Goal: Task Accomplishment & Management: Manage account settings

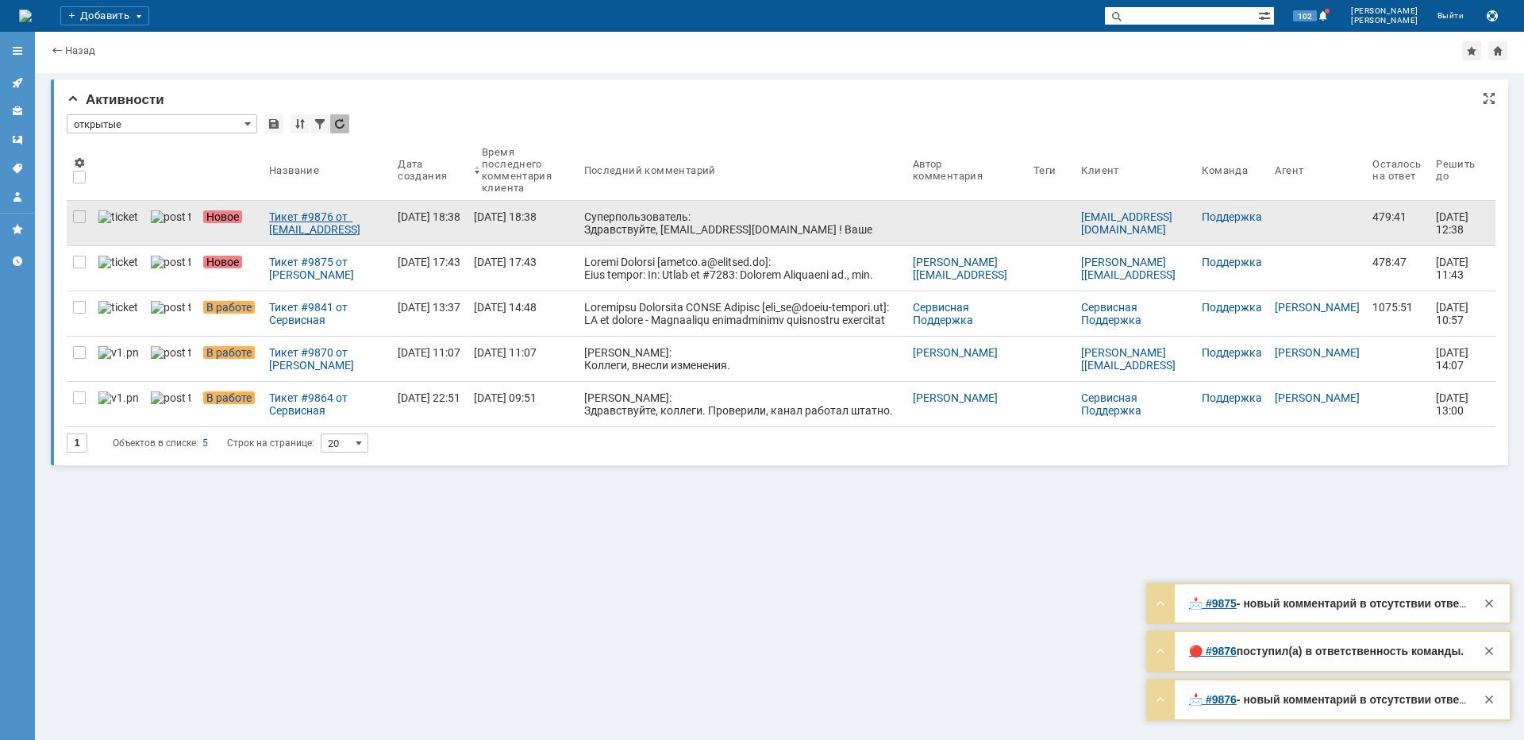
click at [269, 219] on div "Тикет #9876 от [EMAIL_ADDRESS][DOMAIN_NAME] (статус: Новое)" at bounding box center [327, 222] width 116 height 25
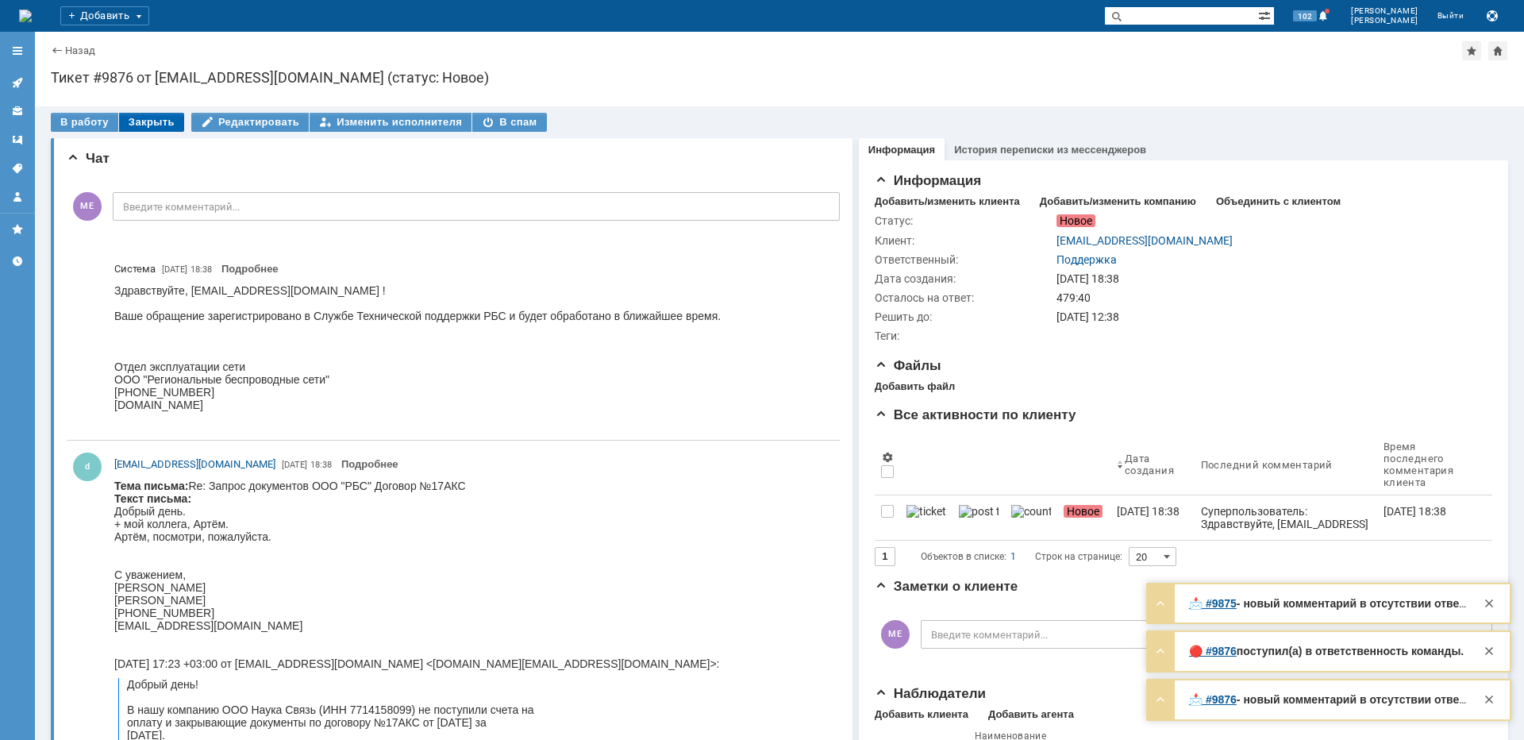
click at [158, 117] on div "Закрыть" at bounding box center [151, 122] width 65 height 19
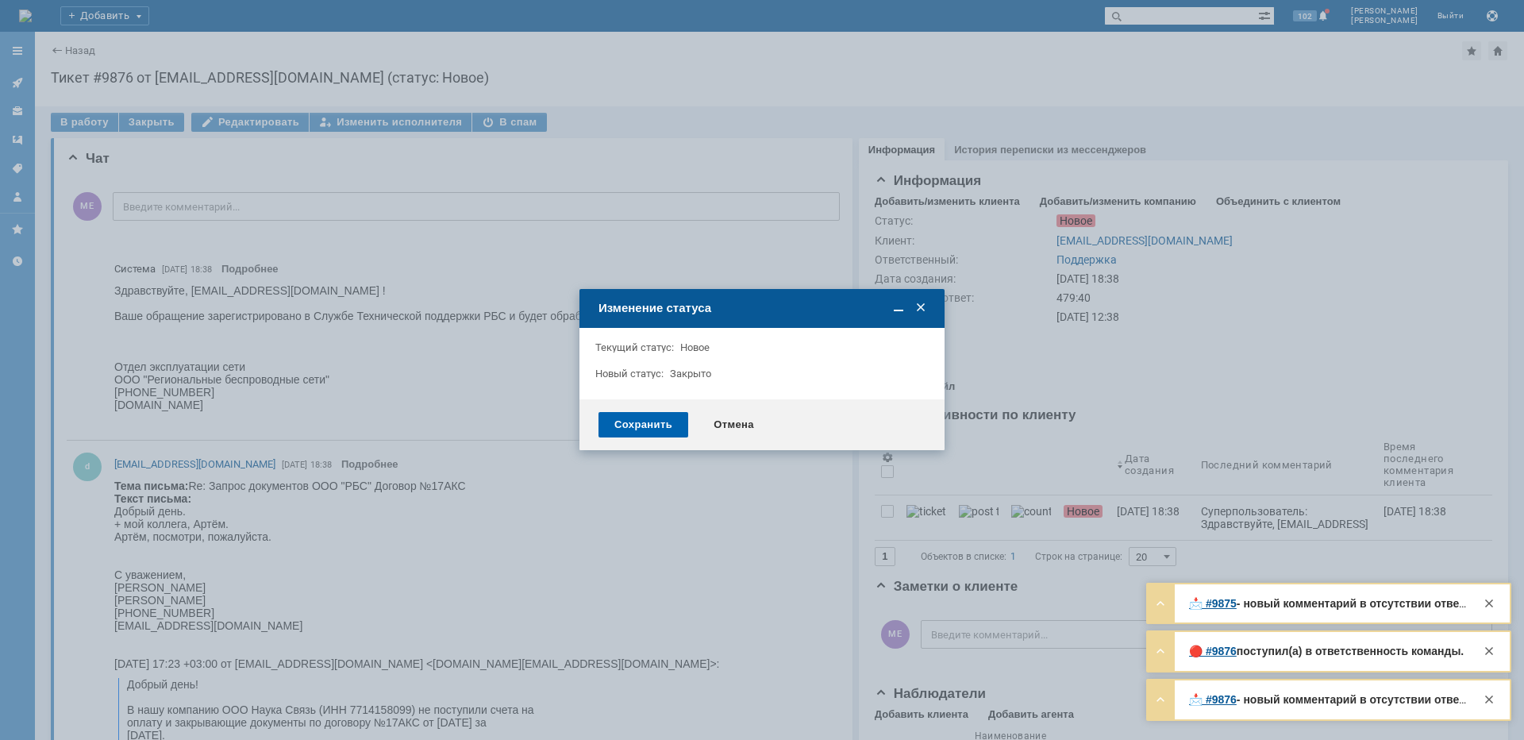
click at [653, 424] on div "Сохранить" at bounding box center [643, 424] width 90 height 25
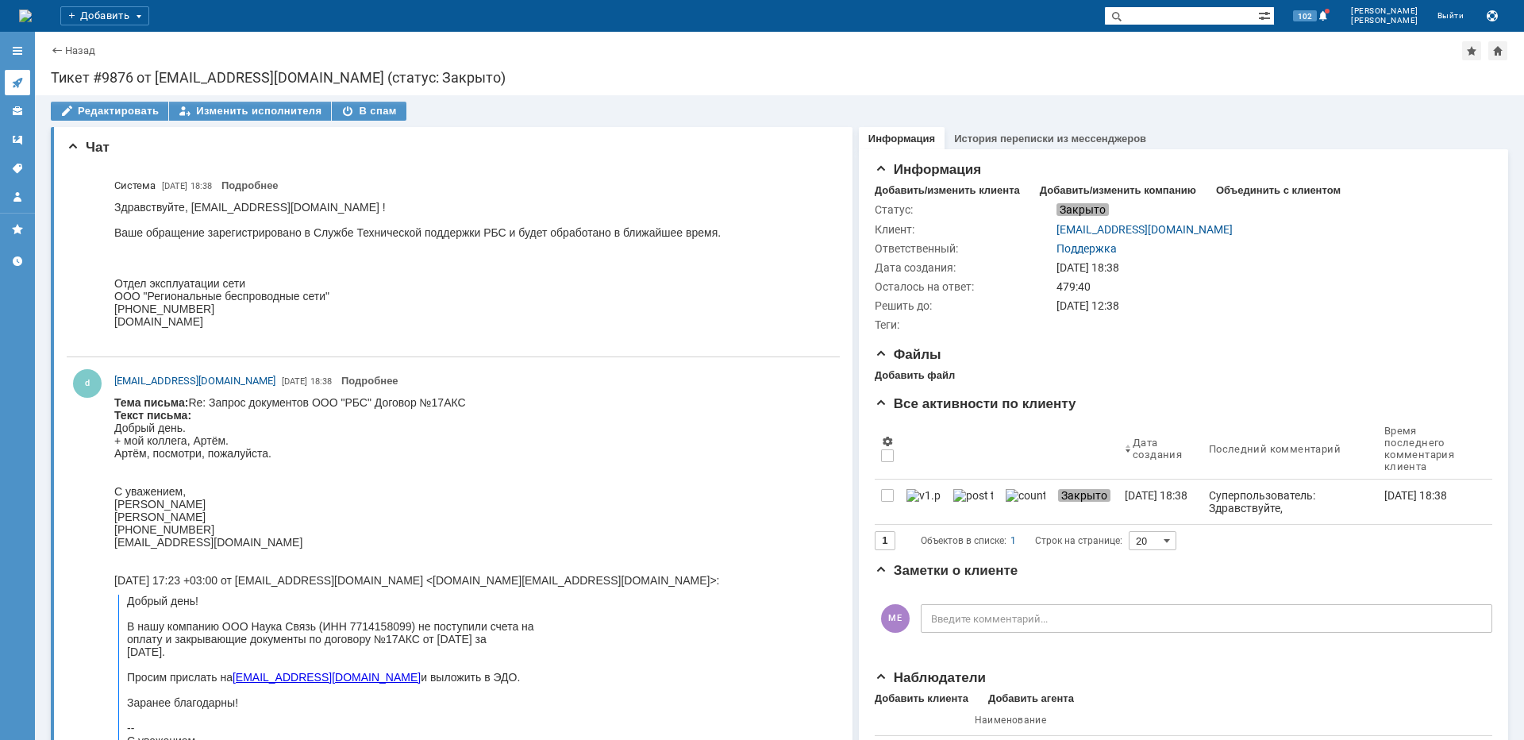
click at [21, 90] on link at bounding box center [17, 82] width 25 height 25
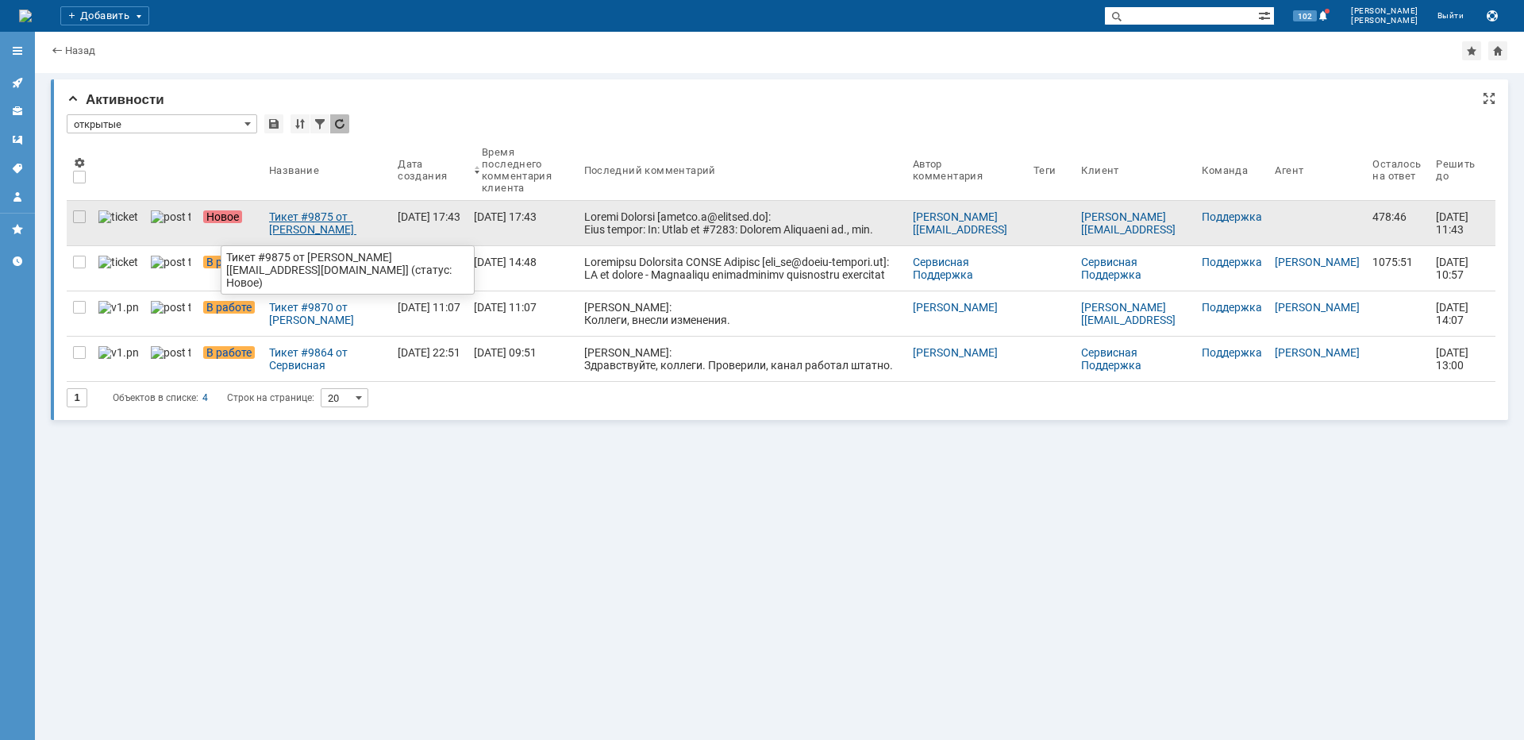
click at [302, 217] on div "Тикет #9875 от [PERSON_NAME] [[EMAIL_ADDRESS][DOMAIN_NAME]] (статус: Новое)" at bounding box center [327, 222] width 116 height 25
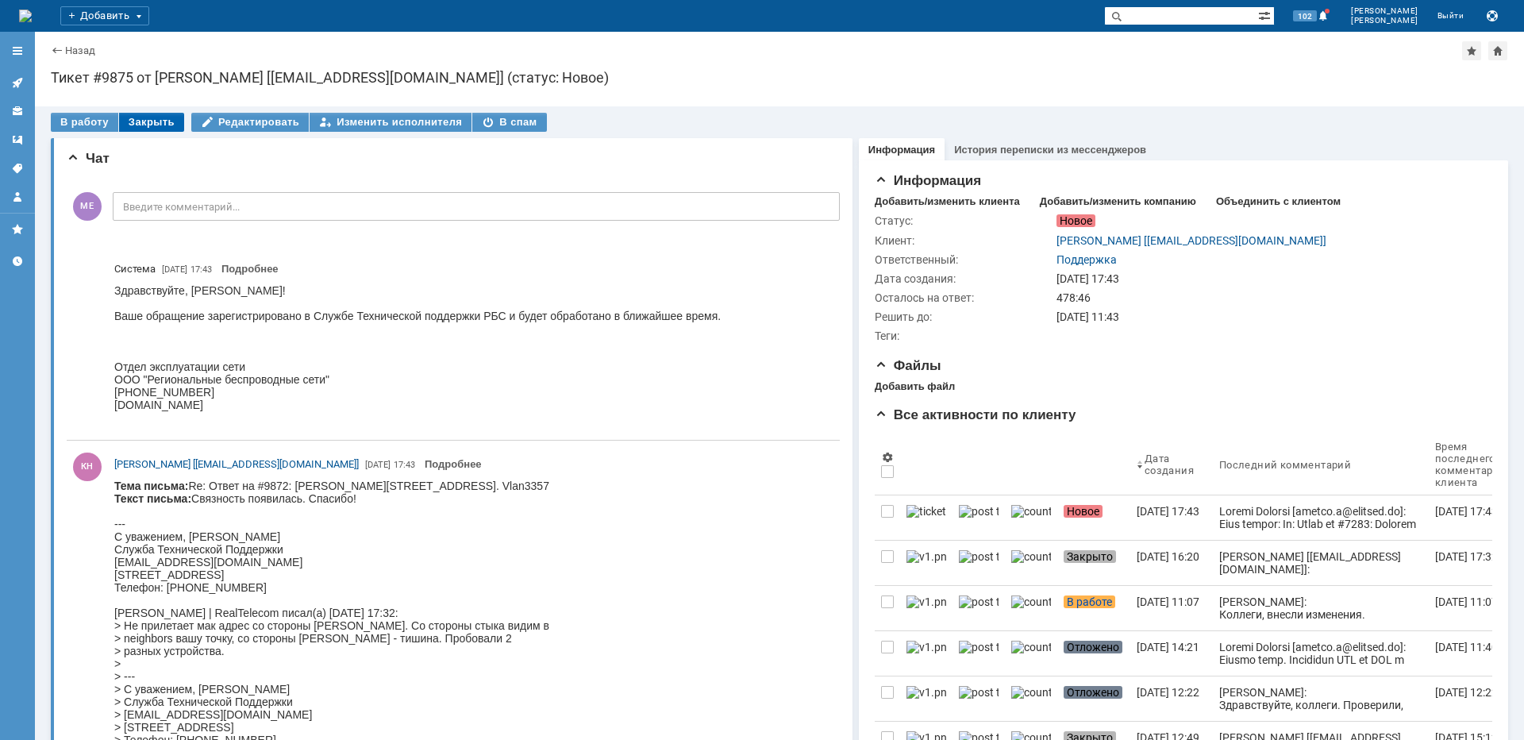
click at [130, 126] on div "Закрыть" at bounding box center [151, 122] width 65 height 19
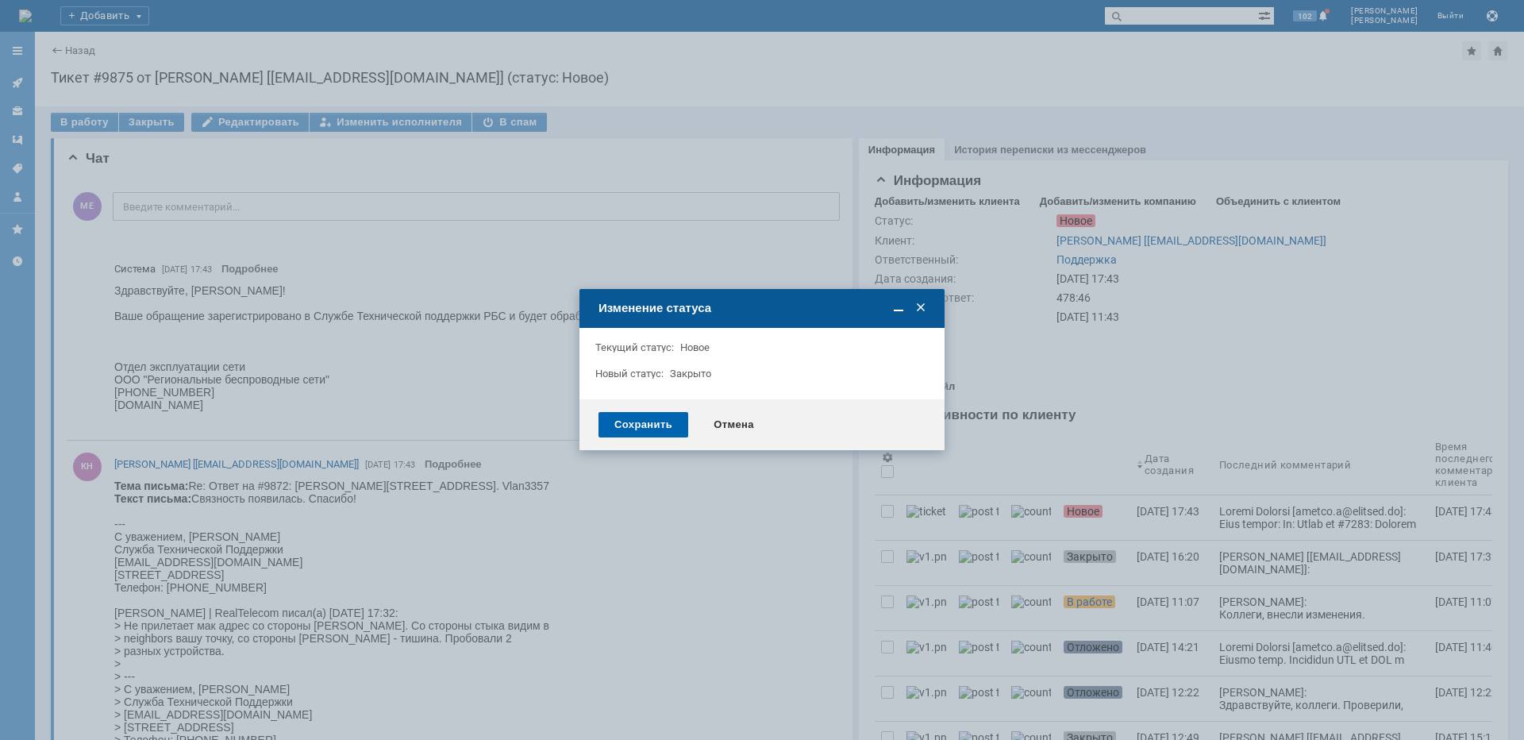
click at [635, 425] on div "Сохранить" at bounding box center [643, 424] width 90 height 25
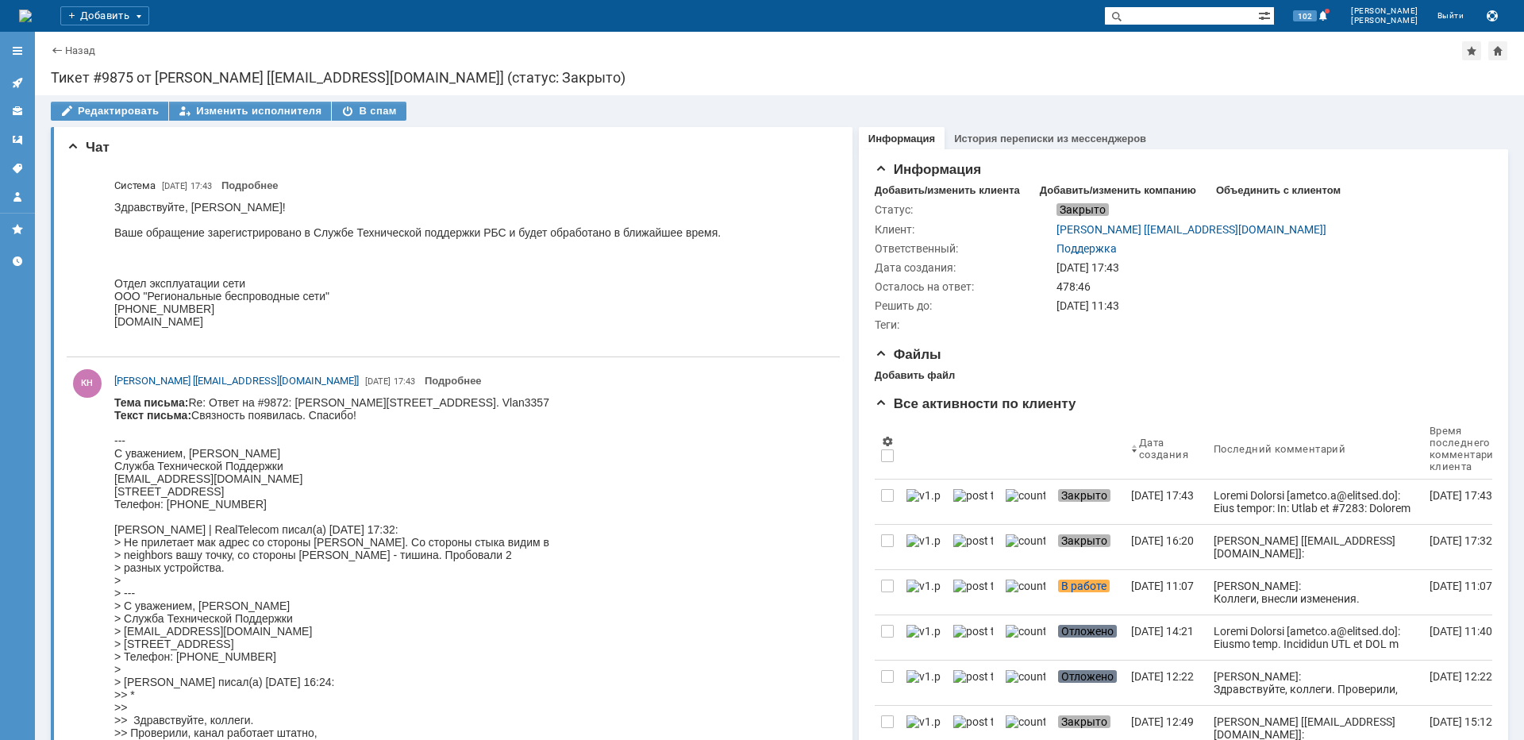
click at [26, 82] on link at bounding box center [17, 82] width 25 height 25
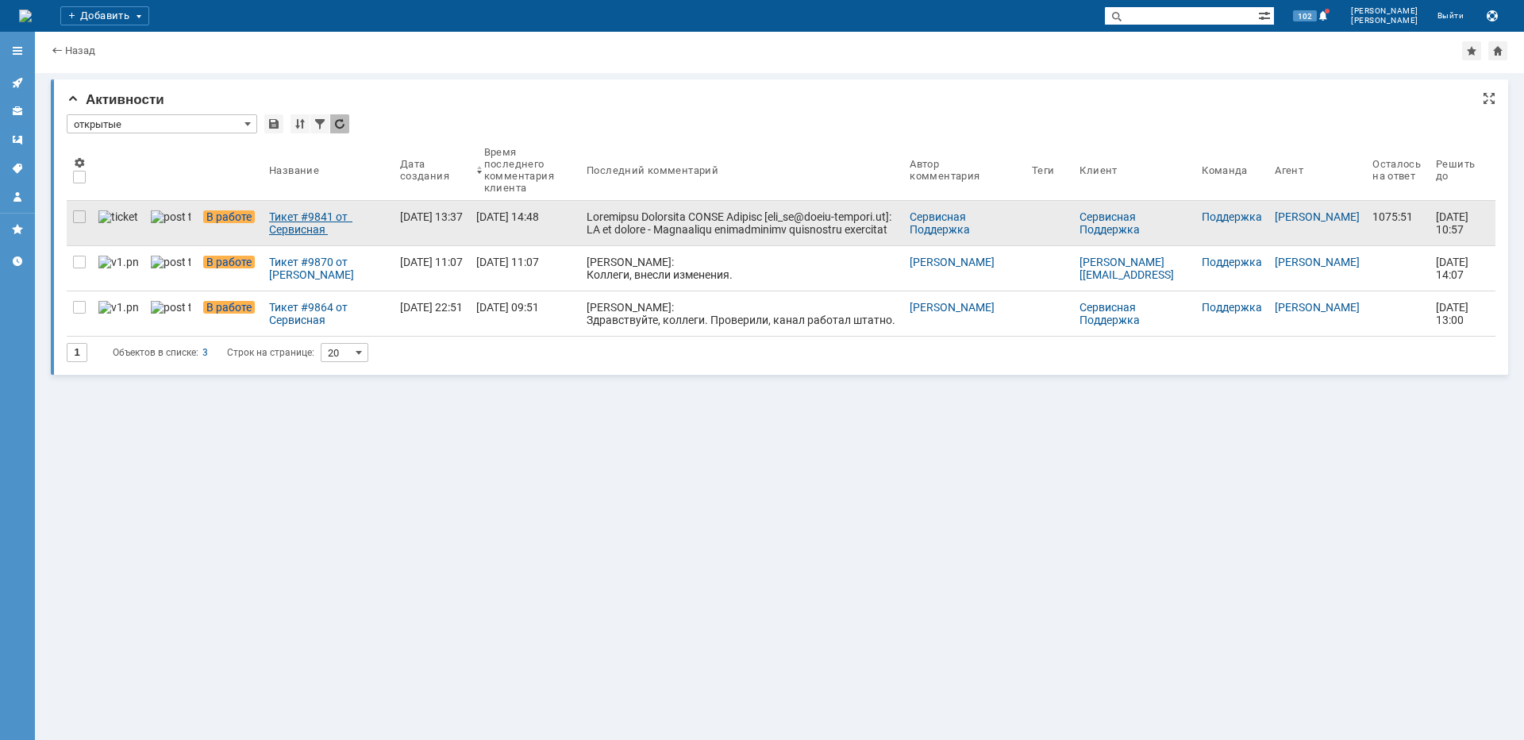
click at [279, 232] on div "Тикет #9841 от Сервисная Поддержка [PERSON_NAME] [[EMAIL_ADDRESS][DOMAIN_NAME]]…" at bounding box center [328, 222] width 118 height 25
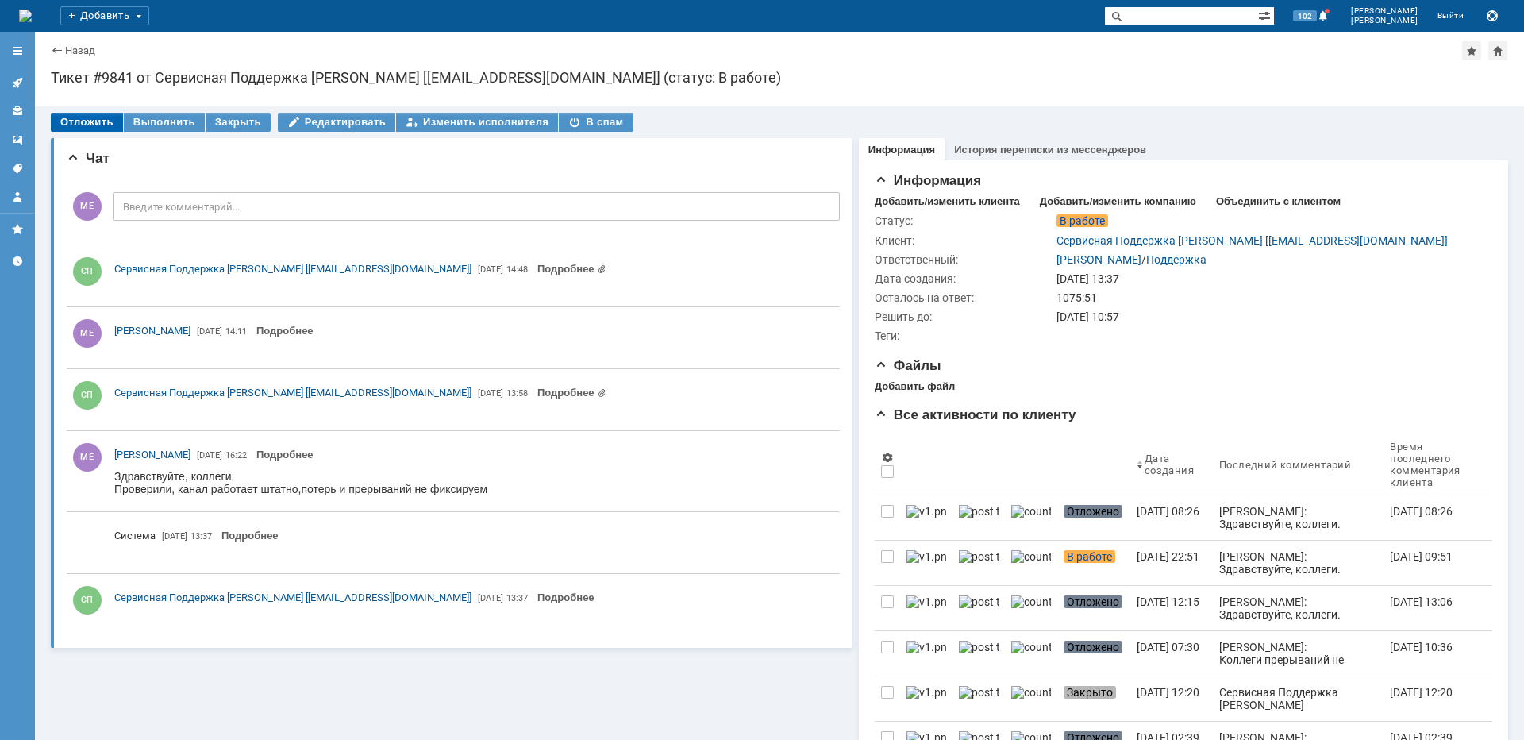
click at [87, 120] on div "Отложить" at bounding box center [87, 122] width 72 height 19
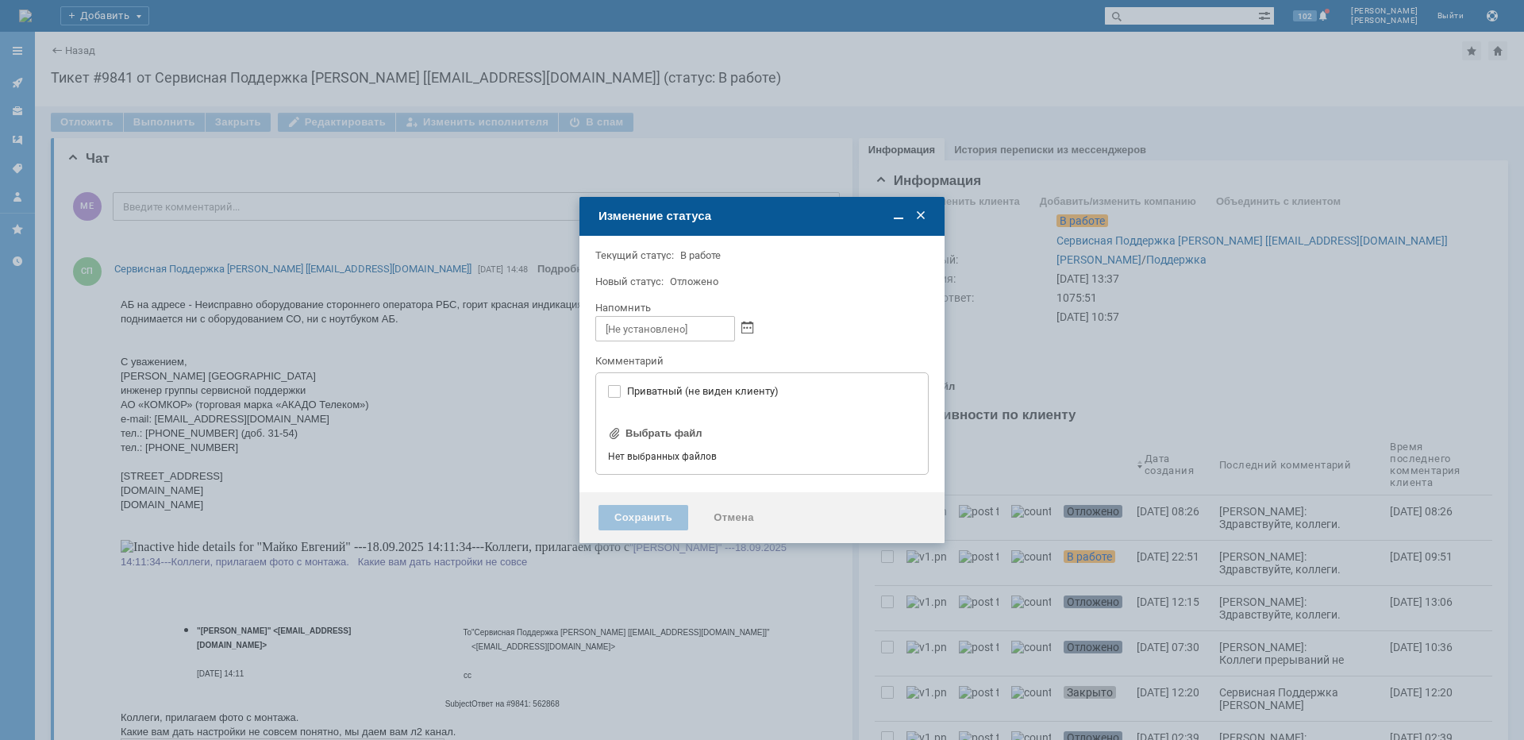
type input "[не указано]"
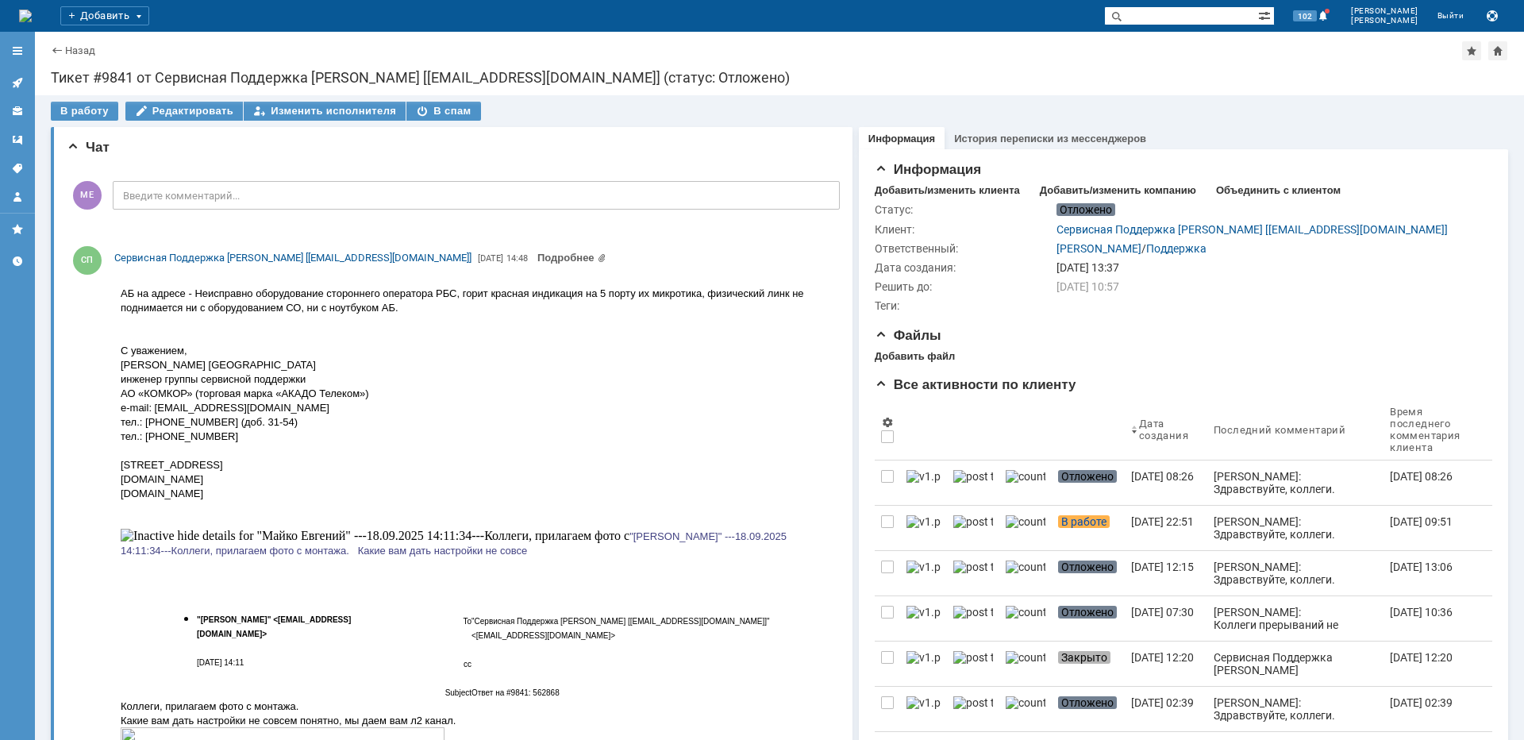
click at [11, 84] on link at bounding box center [17, 82] width 25 height 25
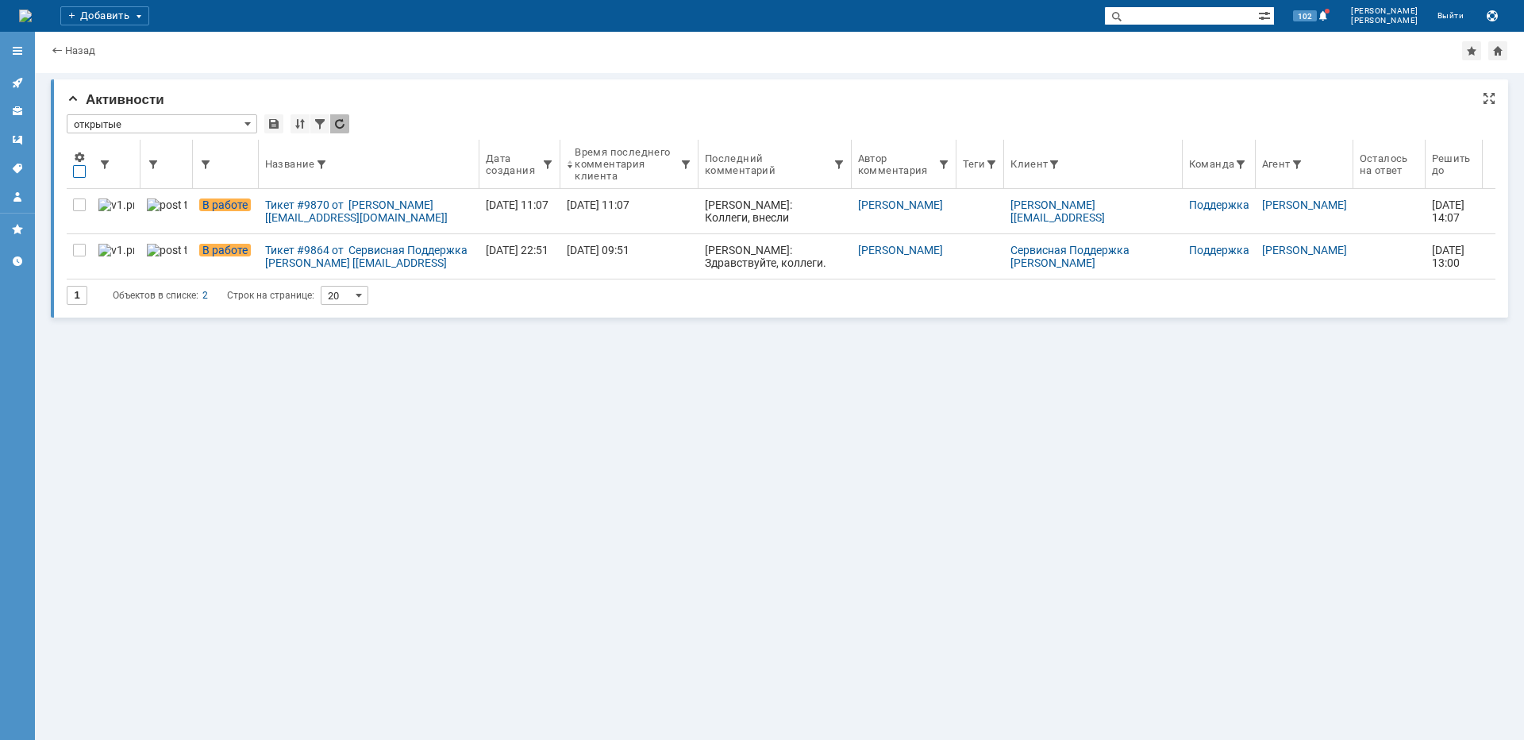
click at [74, 171] on div at bounding box center [79, 171] width 13 height 13
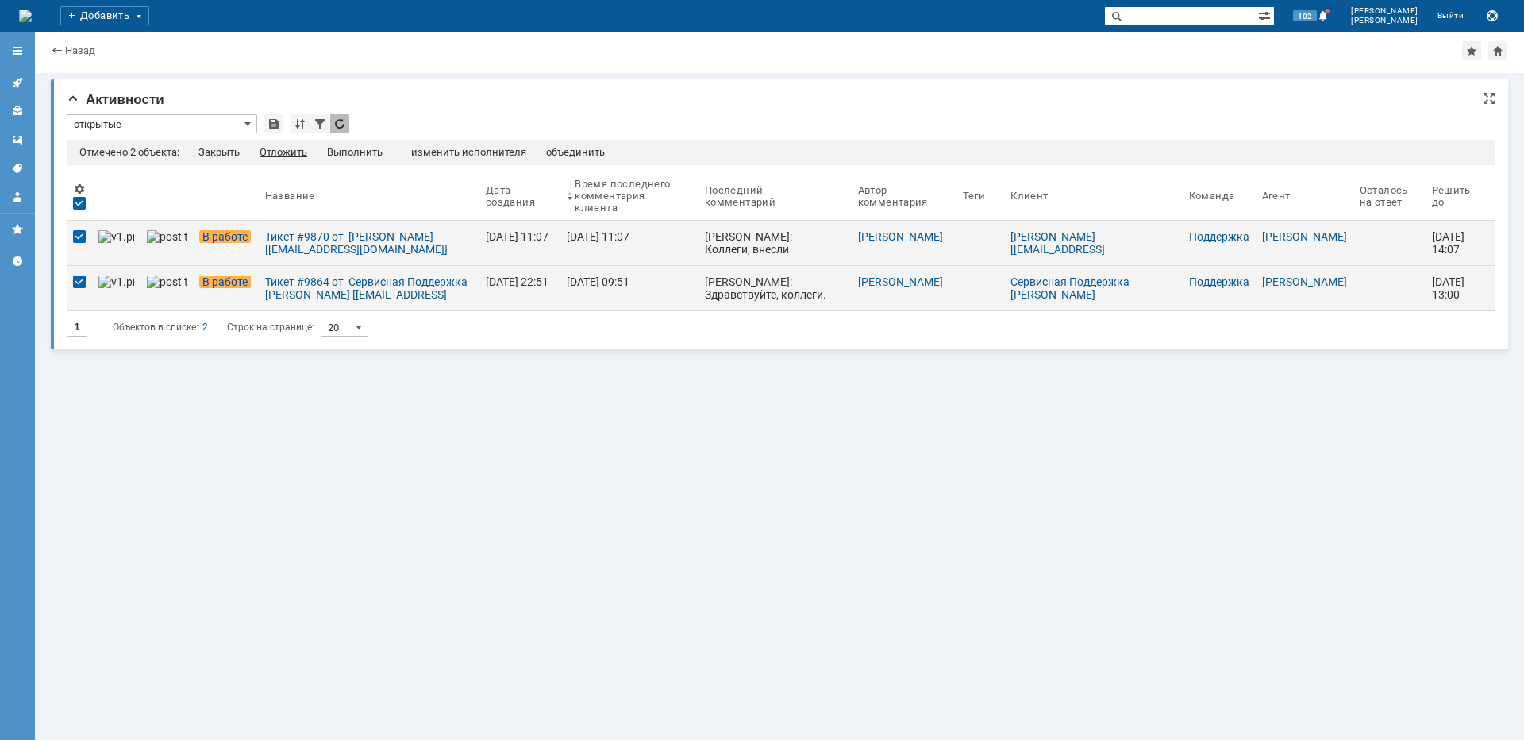
click at [291, 154] on div "Отложить" at bounding box center [284, 152] width 48 height 13
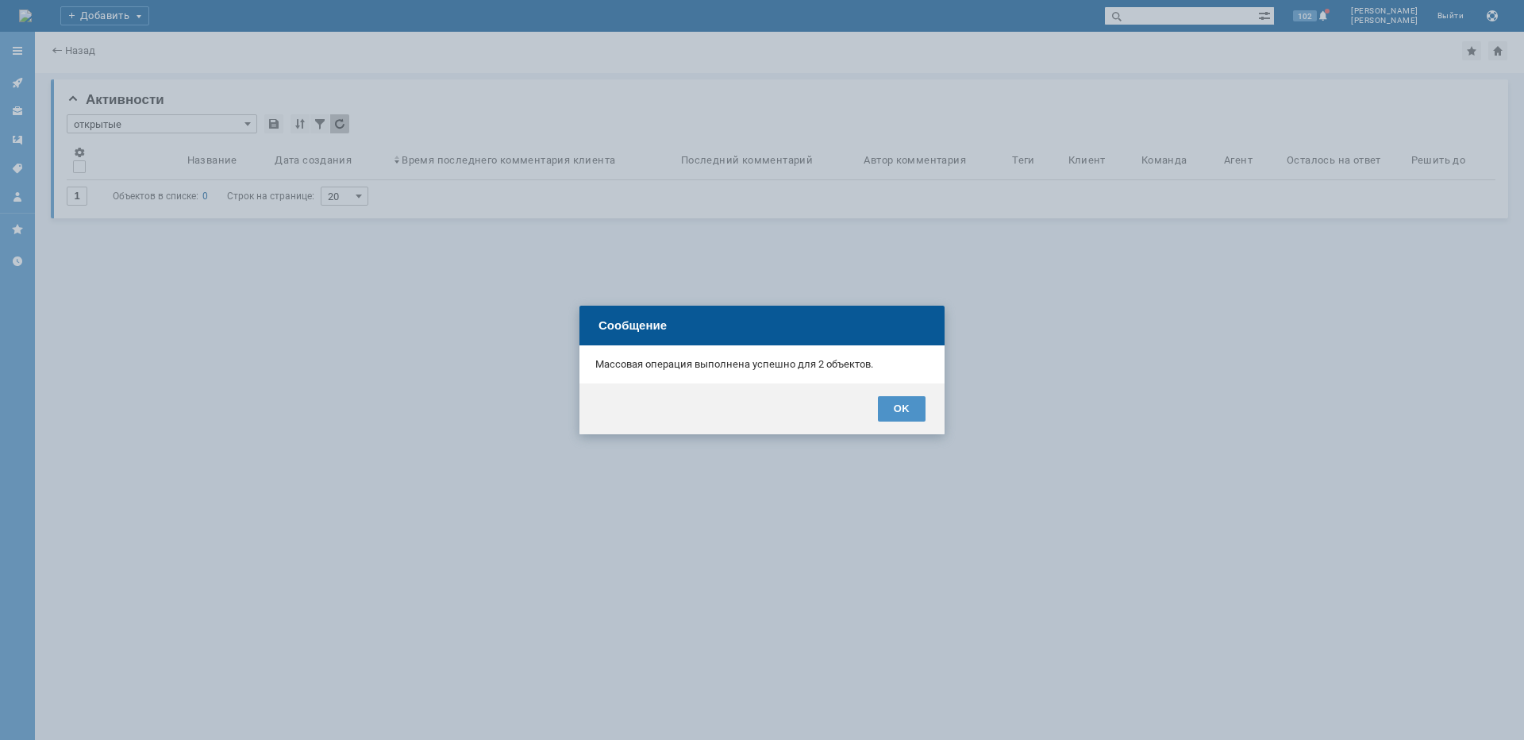
click at [897, 412] on div "OK" at bounding box center [902, 408] width 48 height 25
